Goal: Information Seeking & Learning: Learn about a topic

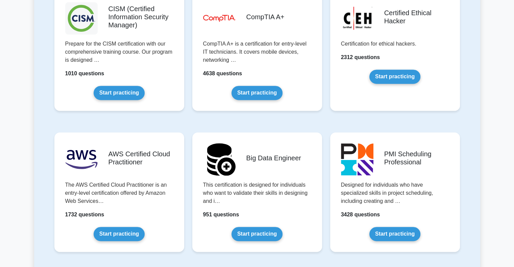
scroll to position [1149, 0]
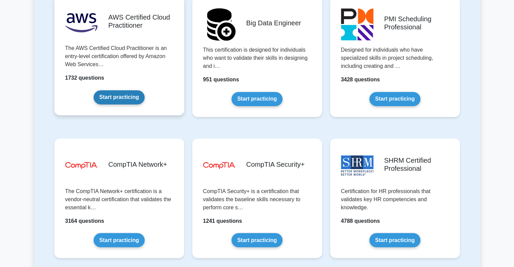
drag, startPoint x: 128, startPoint y: 95, endPoint x: 141, endPoint y: 95, distance: 12.2
click at [128, 95] on link "Start practicing" at bounding box center [119, 97] width 51 height 14
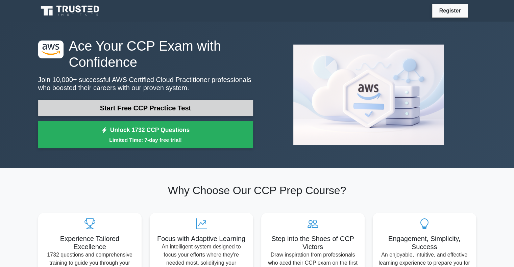
click at [193, 106] on link "Start Free CCP Practice Test" at bounding box center [145, 108] width 215 height 16
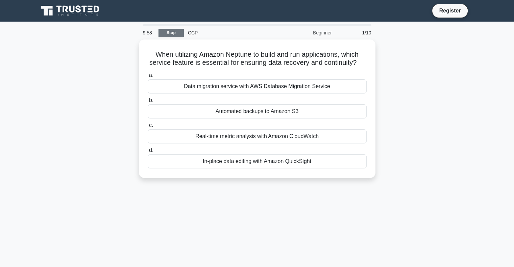
click at [177, 30] on link "Stop" at bounding box center [170, 33] width 25 height 8
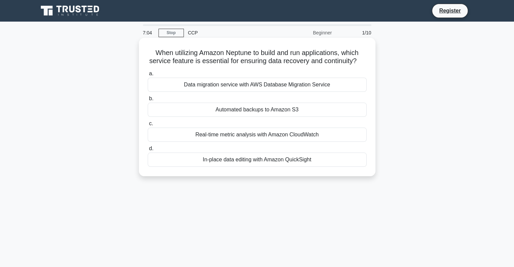
click at [272, 117] on div "Automated backups to Amazon S3" at bounding box center [257, 110] width 219 height 14
click at [148, 101] on input "b. Automated backups to Amazon S3" at bounding box center [148, 99] width 0 height 4
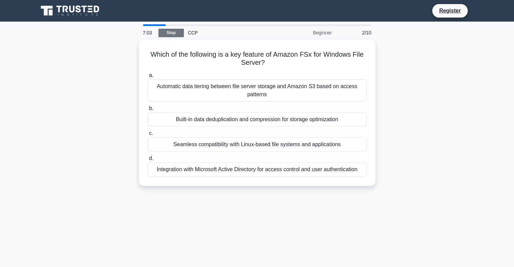
click at [177, 36] on link "Stop" at bounding box center [170, 33] width 25 height 8
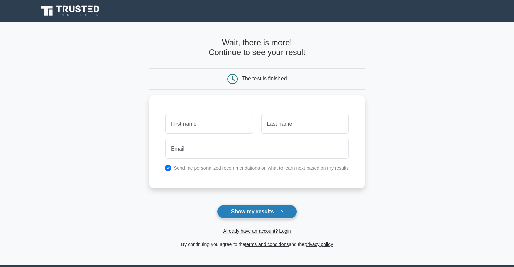
click at [263, 212] on button "Show my results" at bounding box center [257, 212] width 80 height 14
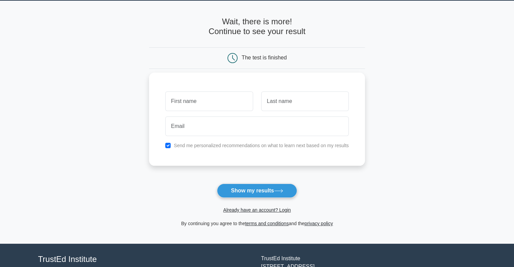
scroll to position [72, 0]
